Goal: Contribute content

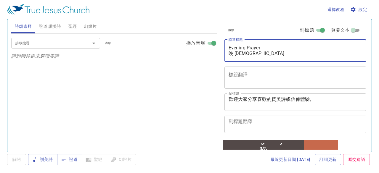
drag, startPoint x: 230, startPoint y: 47, endPoint x: 248, endPoint y: 54, distance: 19.4
click at [248, 54] on textarea "Evening Prayer 晚 禱 會" at bounding box center [296, 50] width 134 height 11
click at [262, 47] on textarea "Evening Prayer 晚 禱 會" at bounding box center [296, 50] width 134 height 11
drag, startPoint x: 229, startPoint y: 47, endPoint x: 253, endPoint y: 56, distance: 25.2
click at [253, 56] on textarea "Evening Prayer 晚 禱 會" at bounding box center [296, 50] width 134 height 11
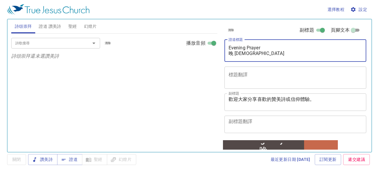
paste textarea "耶利米書第14章 Dn. Huang"
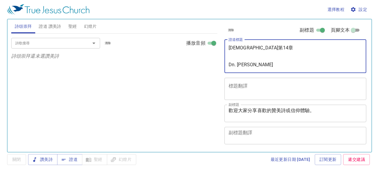
click at [229, 64] on textarea "耶利米書第14章 Dn. Huang" at bounding box center [296, 56] width 134 height 22
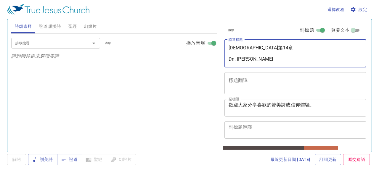
type textarea "耶利米書第14章 Dn. Huang"
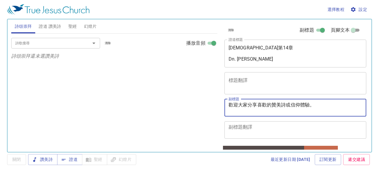
drag, startPoint x: 229, startPoint y: 105, endPoint x: 333, endPoint y: 104, distance: 104.2
click at [332, 107] on textarea "歡迎大家分享喜歡的贊美詩或信仰體驗。" at bounding box center [296, 107] width 134 height 11
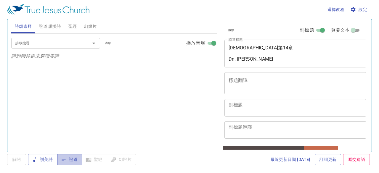
click at [68, 159] on span "證道" at bounding box center [70, 159] width 16 height 7
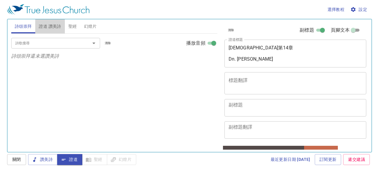
click at [55, 22] on button "證道 讚美詩" at bounding box center [49, 26] width 29 height 14
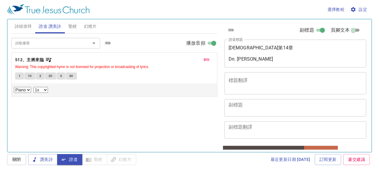
click at [205, 58] on span "刪除" at bounding box center [207, 59] width 6 height 5
